Goal: Task Accomplishment & Management: Complete application form

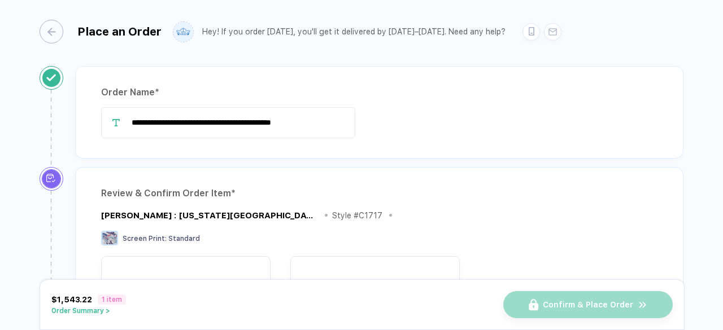
scroll to position [1, 0]
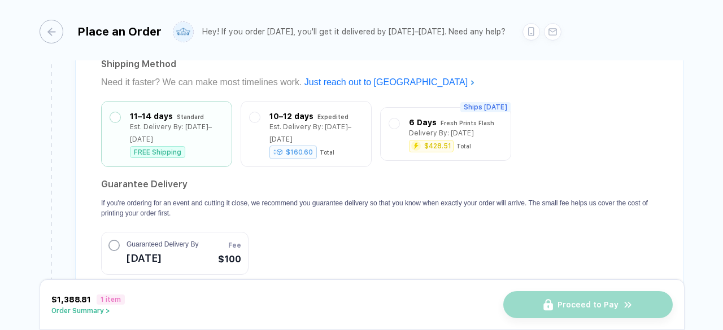
scroll to position [1035, 0]
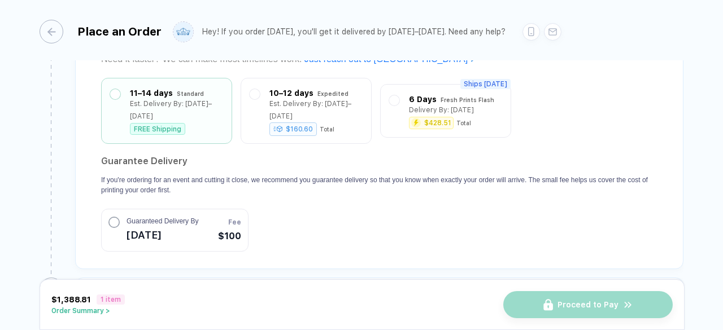
click at [102, 315] on button "Order Summary >" at bounding box center [87, 311] width 73 height 8
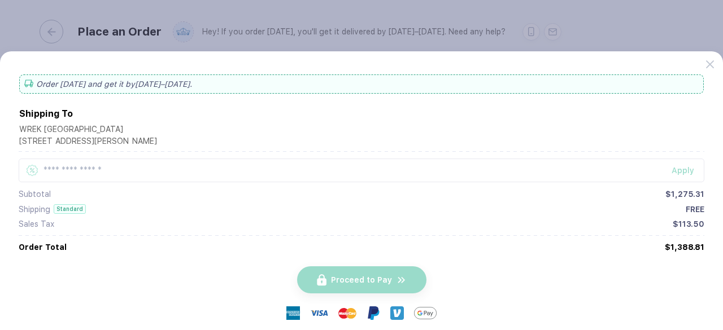
click at [156, 21] on button "button" at bounding box center [361, 165] width 723 height 330
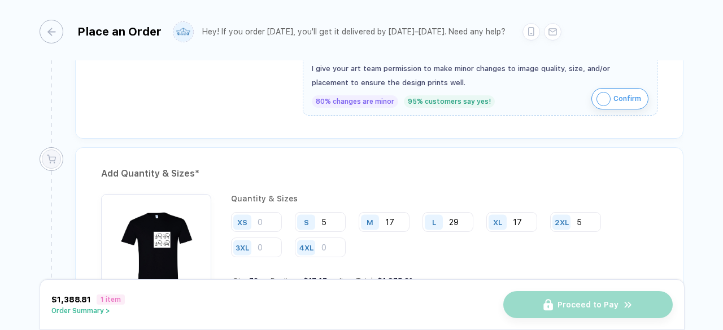
scroll to position [597, 0]
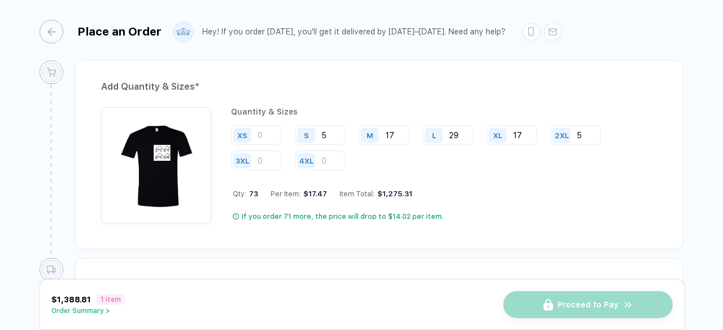
click at [409, 132] on div "M 17" at bounding box center [388, 135] width 59 height 21
click at [403, 132] on input "17" at bounding box center [384, 135] width 51 height 20
type input "19"
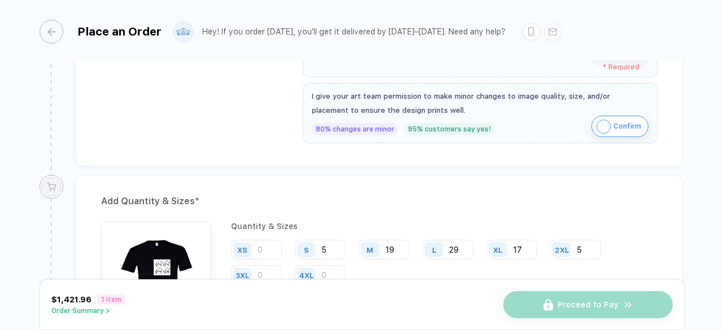
scroll to position [590, 0]
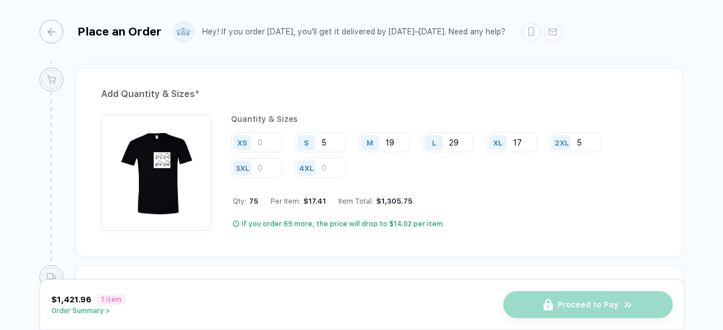
click at [180, 161] on img "button" at bounding box center [156, 169] width 99 height 99
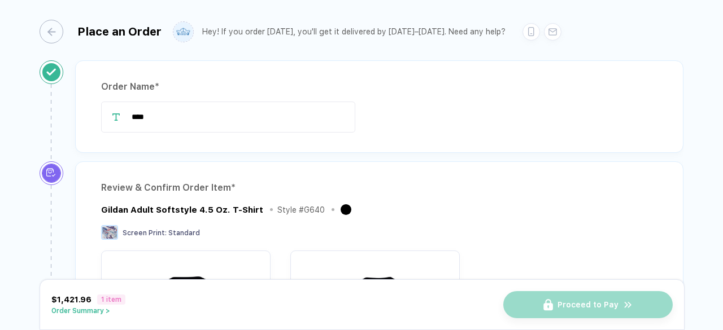
scroll to position [0, 0]
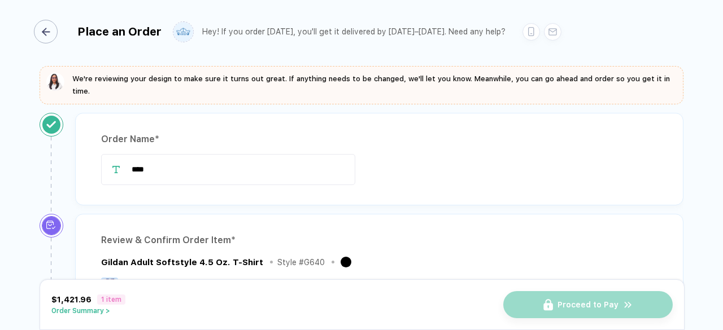
click at [56, 35] on div "button" at bounding box center [46, 32] width 24 height 24
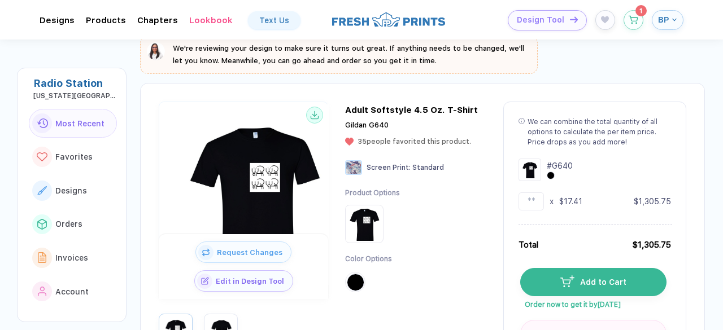
scroll to position [61, 0]
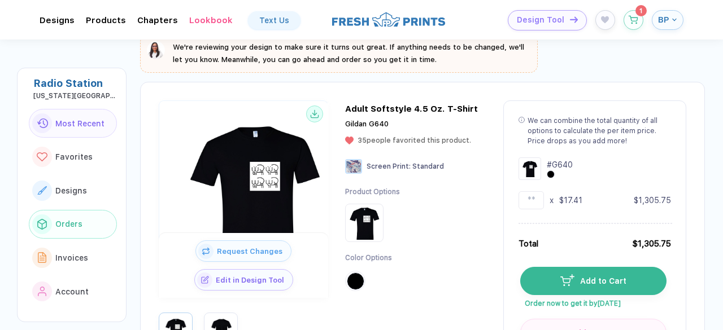
click at [69, 224] on span "Orders" at bounding box center [68, 224] width 27 height 9
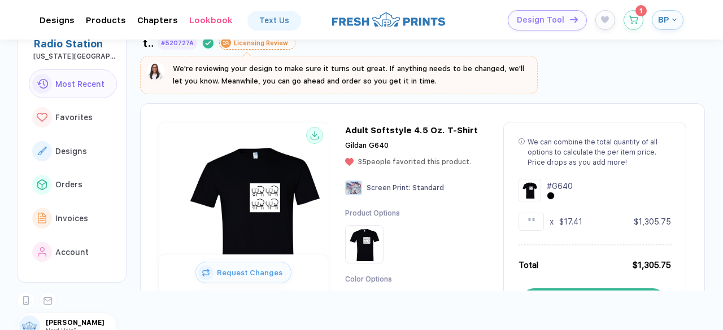
scroll to position [26, 0]
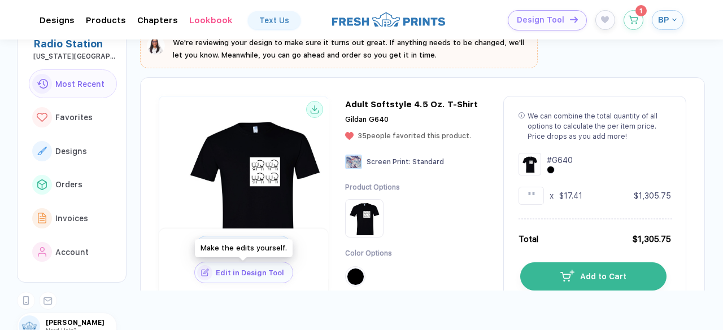
click at [253, 279] on button "Edit in Design Tool" at bounding box center [243, 272] width 99 height 21
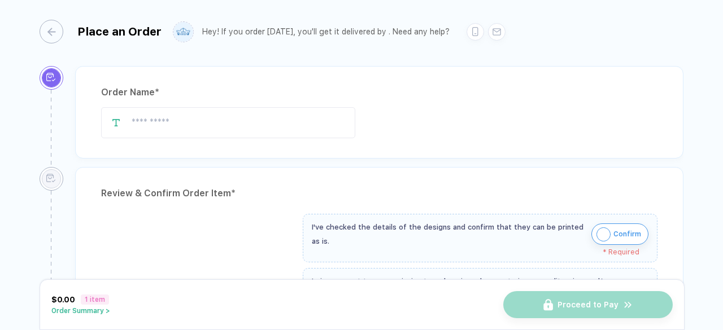
type input "****"
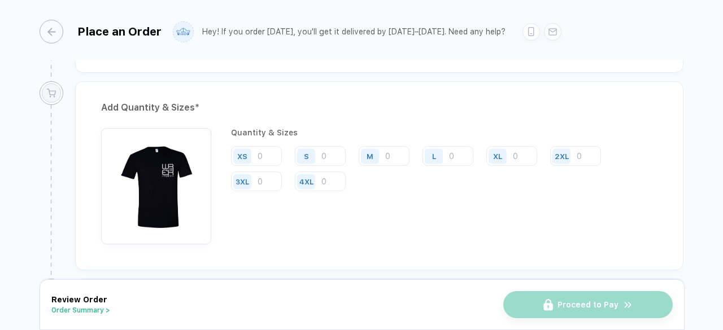
scroll to position [539, 0]
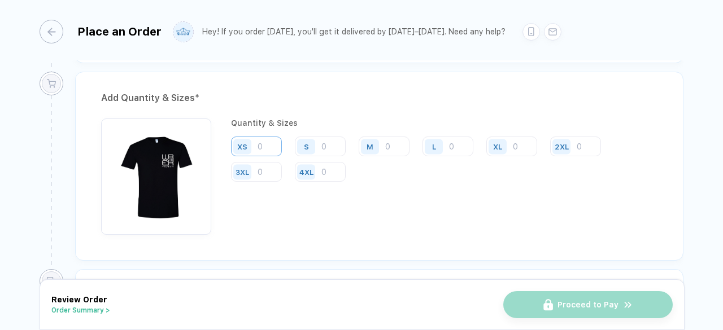
click at [271, 147] on input "number" at bounding box center [256, 147] width 51 height 20
click at [320, 143] on div "S" at bounding box center [308, 147] width 26 height 20
click at [321, 143] on input "number" at bounding box center [320, 147] width 51 height 20
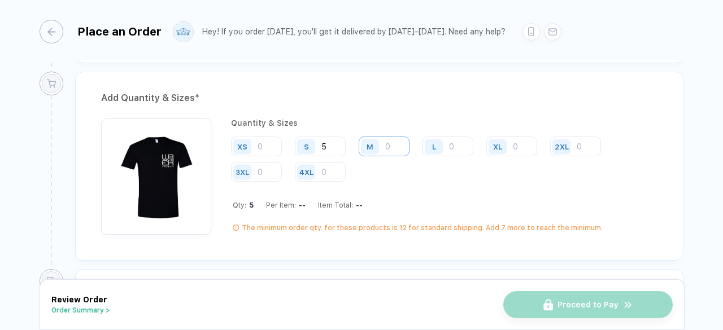
type input "5"
click at [386, 143] on input "number" at bounding box center [384, 147] width 51 height 20
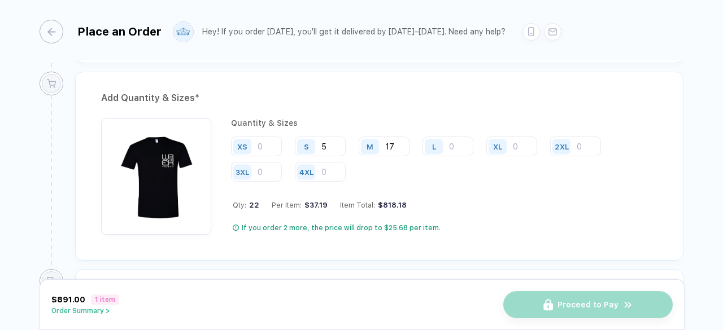
type input "17"
click at [447, 147] on div "L" at bounding box center [435, 147] width 26 height 20
click at [454, 144] on input "number" at bounding box center [447, 147] width 51 height 20
type input "29"
click at [498, 143] on div "XL" at bounding box center [497, 146] width 9 height 8
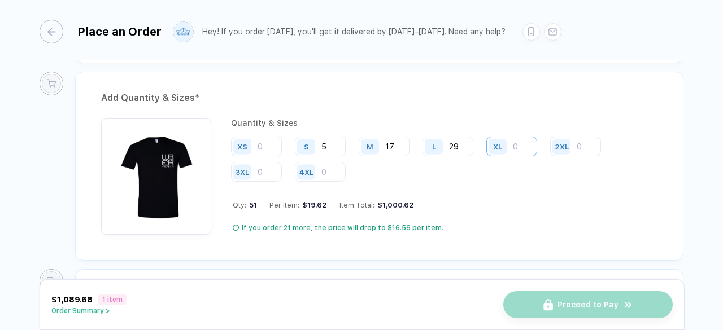
click at [515, 143] on input "number" at bounding box center [511, 147] width 51 height 20
type input "17"
click at [575, 146] on input "number" at bounding box center [575, 147] width 51 height 20
type input "3"
click at [401, 142] on input "17" at bounding box center [384, 147] width 51 height 20
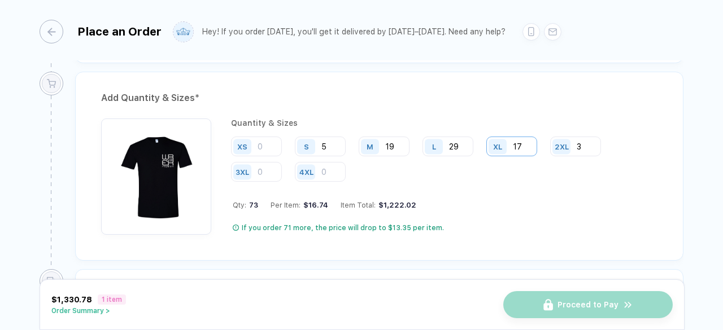
type input "19"
click at [525, 146] on input "17" at bounding box center [511, 147] width 51 height 20
type input "18"
click at [458, 142] on input "29" at bounding box center [447, 147] width 51 height 20
type input "2"
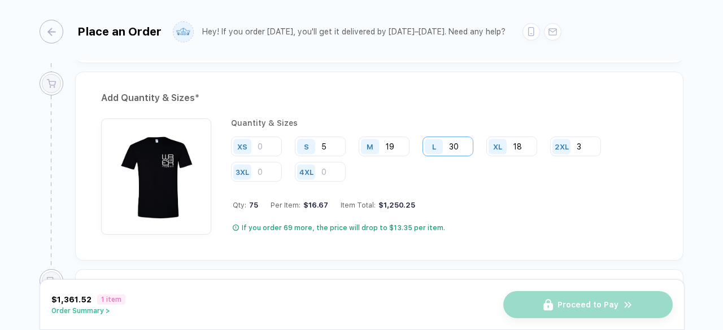
type input "30"
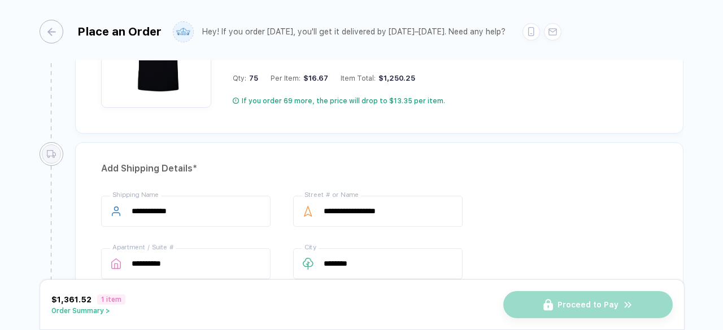
scroll to position [630, 0]
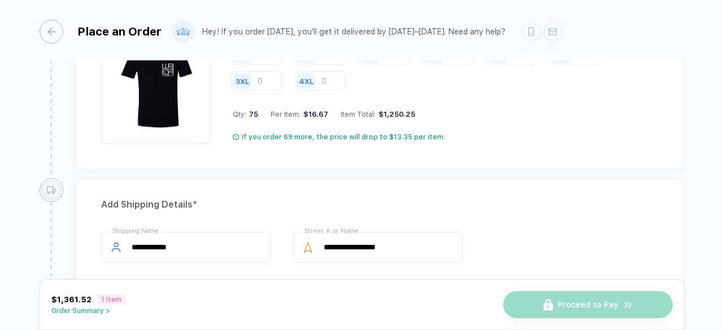
click at [431, 167] on div "Add Quantity & Sizes * Quantity & Sizes XS S 5 M 19 L 30 XL 18 2XL 3 3XL 4XL Qt…" at bounding box center [375, 80] width 617 height 198
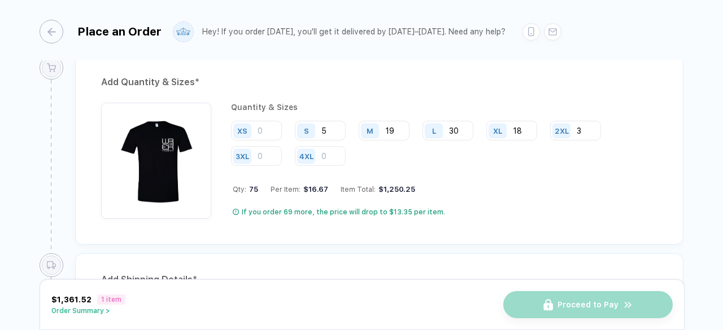
scroll to position [549, 0]
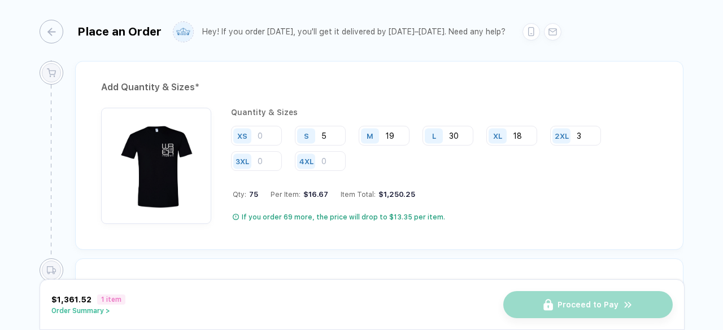
click at [349, 231] on div "Add Quantity & Sizes * Quantity & Sizes XS S 5 M 19 L 30 XL 18 2XL 3 3XL 4XL Qt…" at bounding box center [379, 155] width 608 height 189
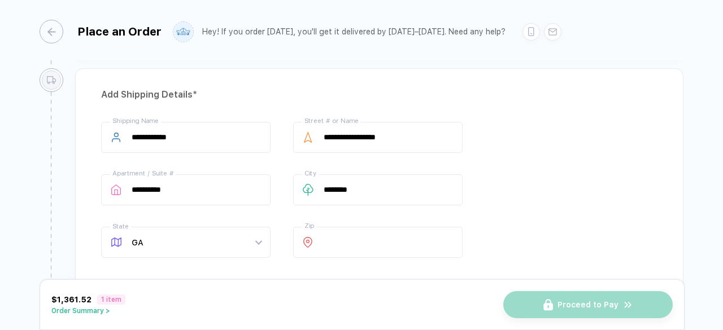
scroll to position [740, 0]
